Goal: Task Accomplishment & Management: Complete application form

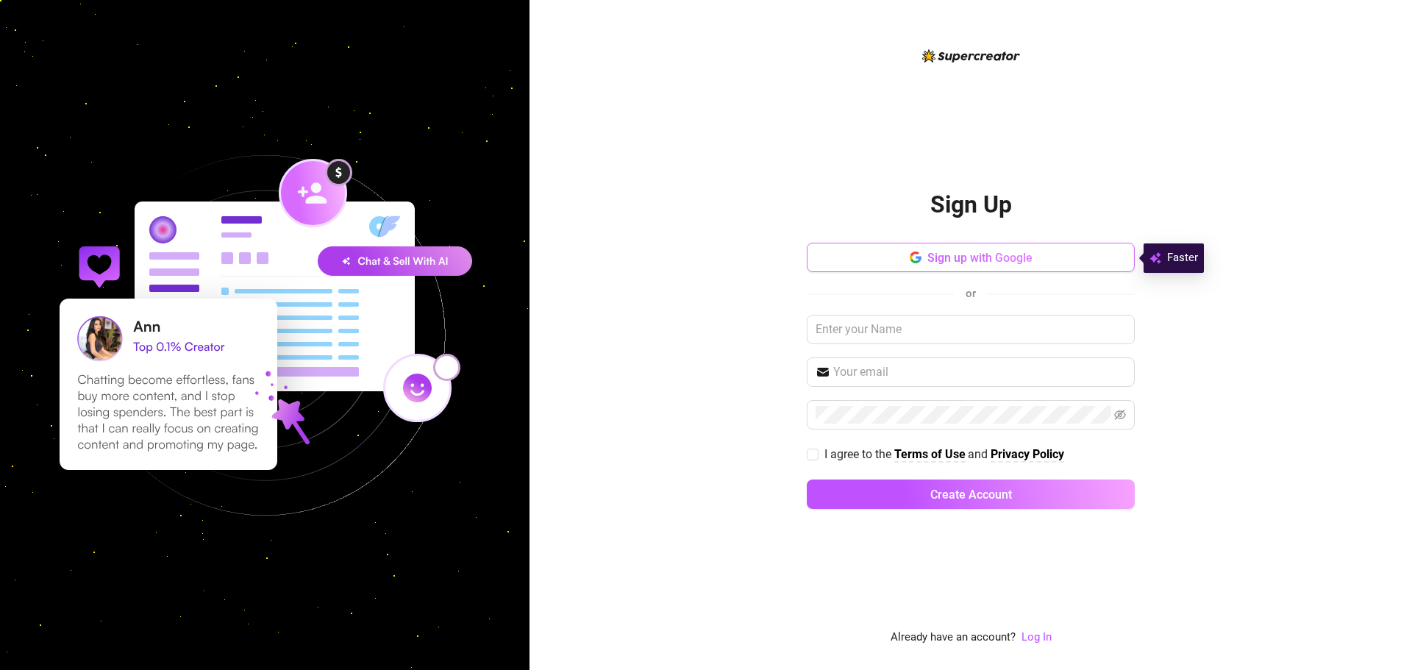
click at [946, 247] on button "Sign up with Google" at bounding box center [971, 257] width 328 height 29
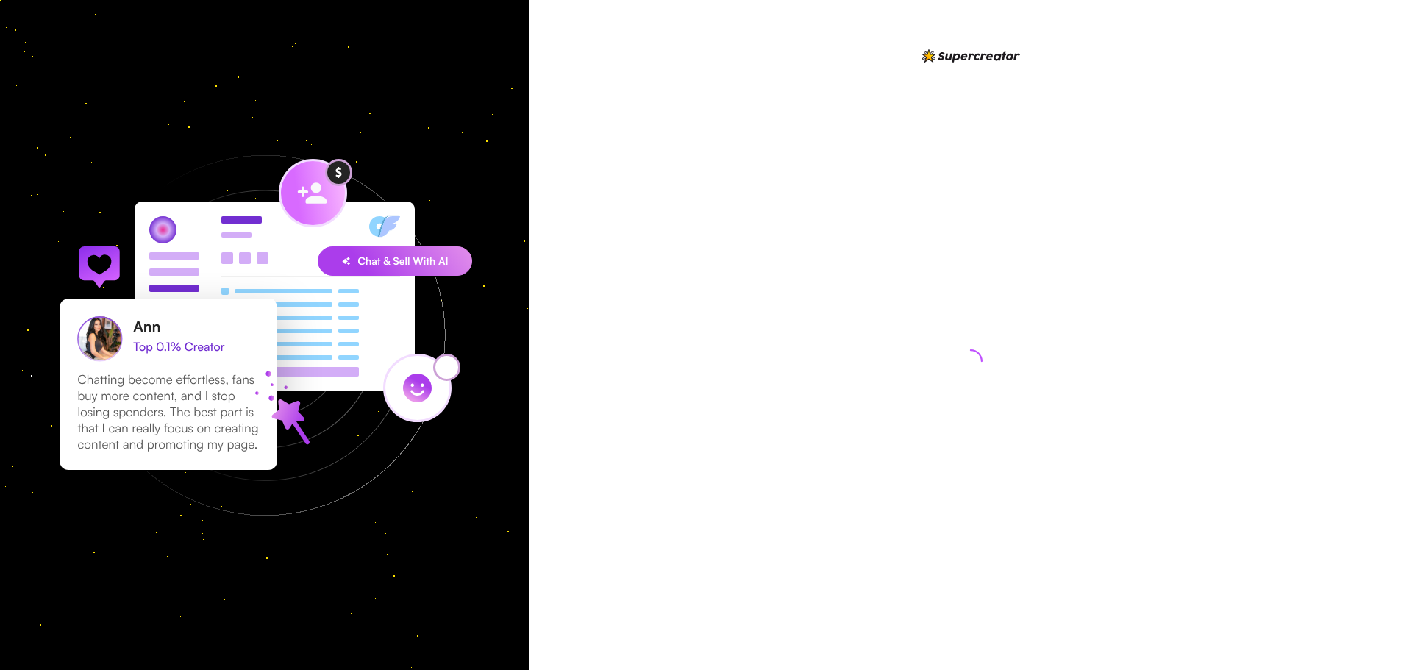
click at [875, 87] on div at bounding box center [971, 347] width 328 height 600
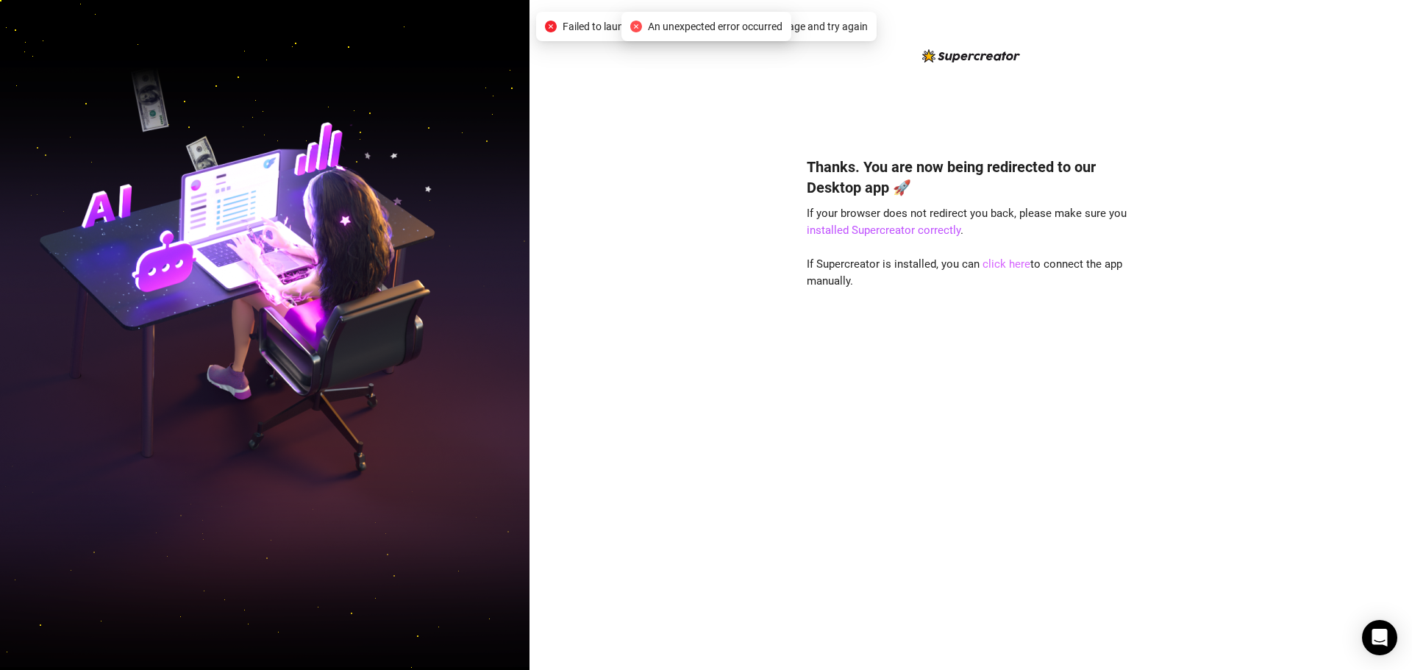
click at [1018, 262] on link "click here" at bounding box center [1007, 263] width 48 height 13
